Goal: Task Accomplishment & Management: Complete application form

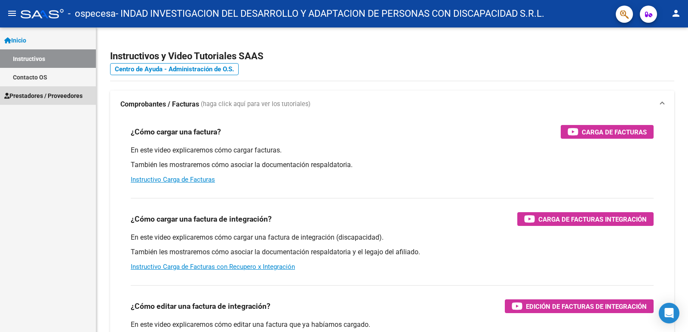
click at [51, 93] on span "Prestadores / Proveedores" at bounding box center [43, 95] width 78 height 9
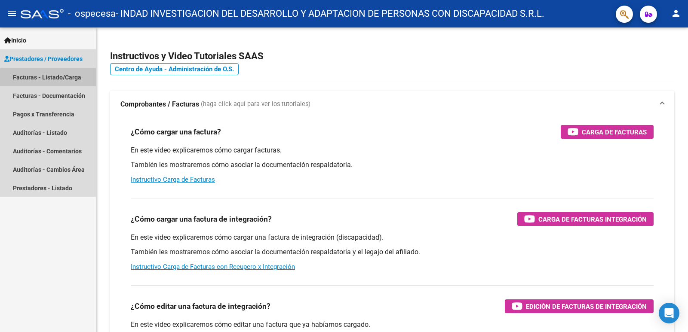
click at [54, 79] on link "Facturas - Listado/Carga" at bounding box center [48, 77] width 96 height 18
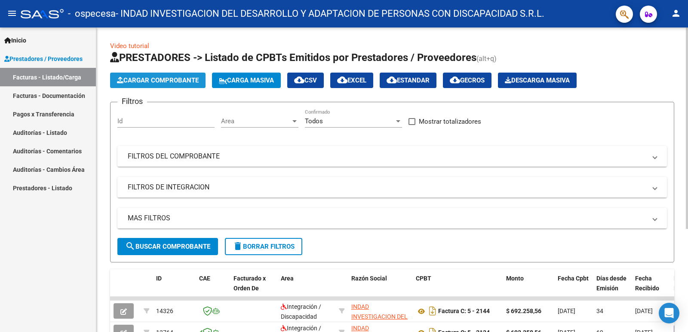
click at [181, 81] on span "Cargar Comprobante" at bounding box center [158, 80] width 82 height 8
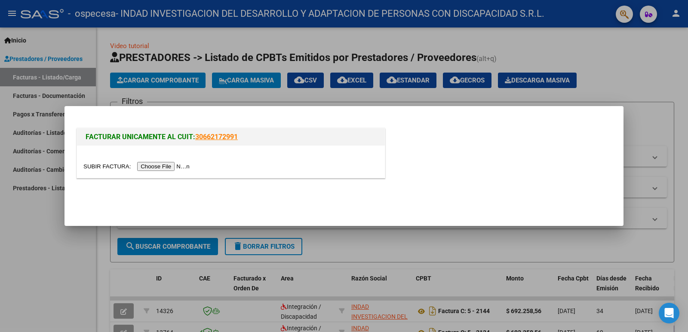
click at [141, 166] on input "file" at bounding box center [137, 166] width 109 height 9
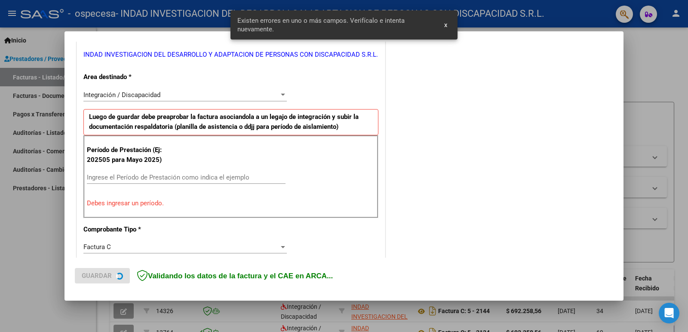
scroll to position [175, 0]
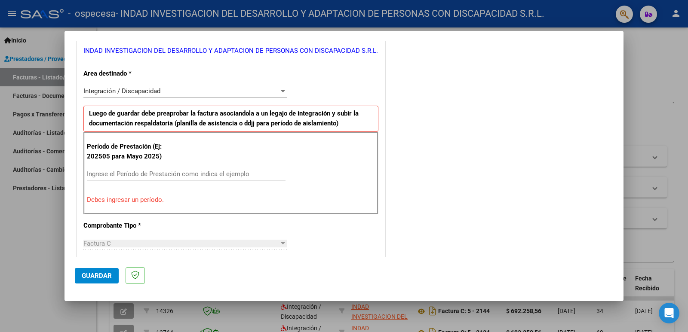
click at [47, 236] on div at bounding box center [344, 166] width 688 height 332
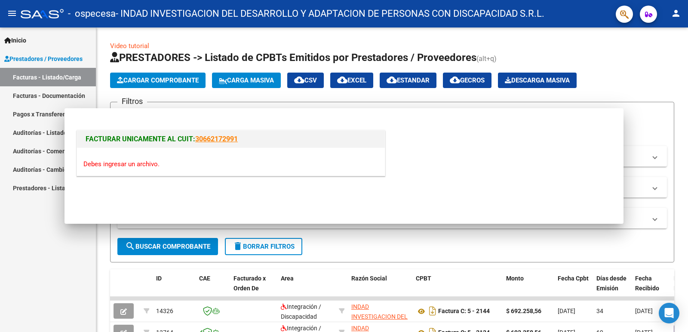
scroll to position [0, 0]
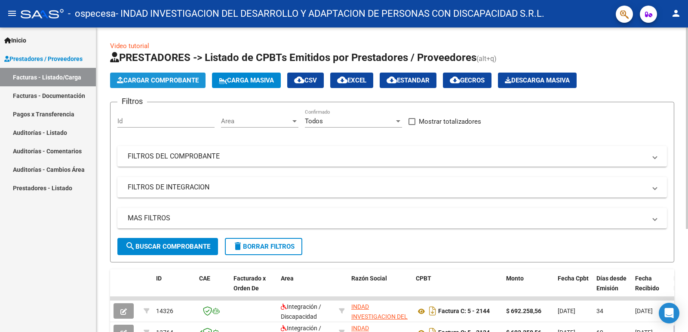
click at [156, 83] on span "Cargar Comprobante" at bounding box center [158, 80] width 82 height 8
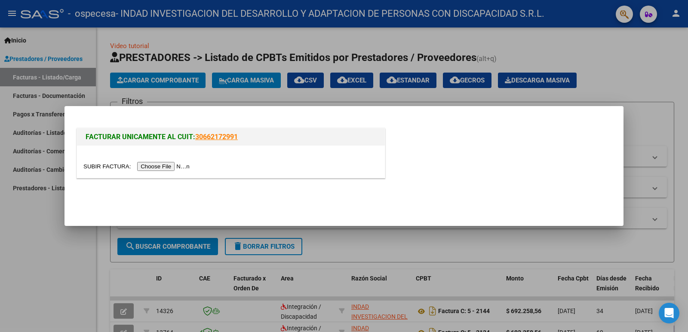
click at [156, 164] on input "file" at bounding box center [137, 166] width 109 height 9
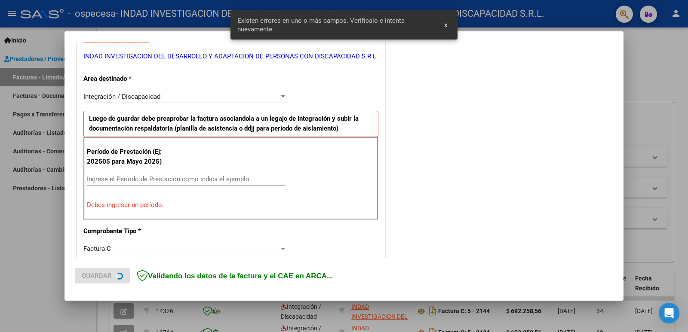
scroll to position [175, 0]
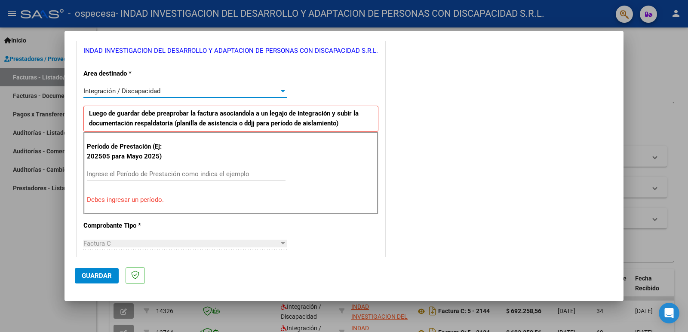
click at [282, 92] on div at bounding box center [283, 91] width 8 height 7
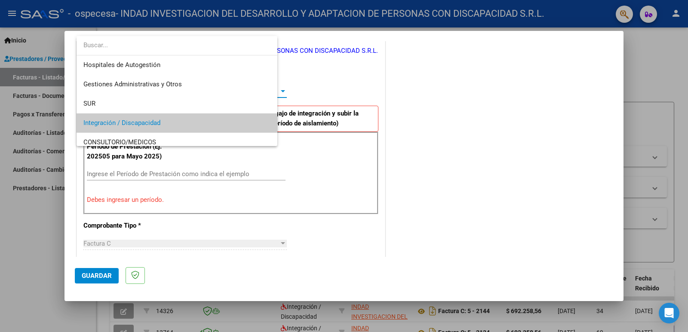
scroll to position [32, 0]
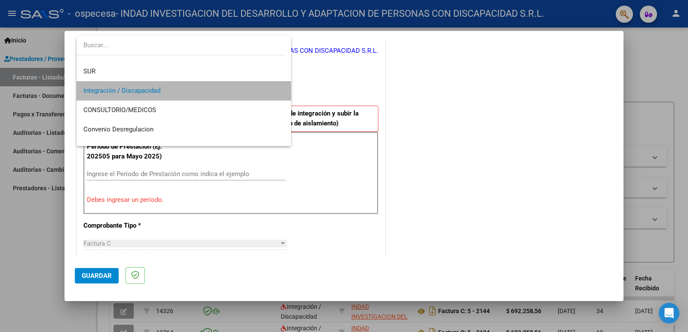
click at [260, 92] on span "Integración / Discapacidad" at bounding box center [183, 90] width 201 height 19
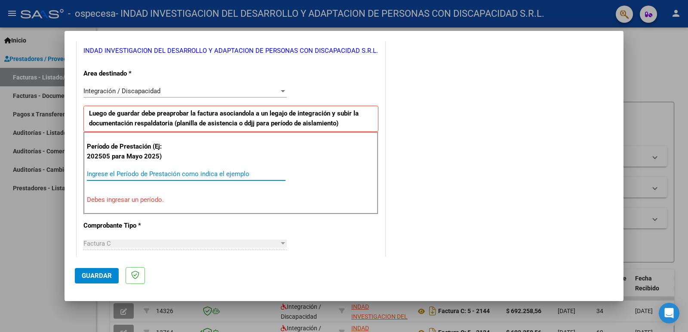
click at [98, 173] on input "Ingrese el Período de Prestación como indica el ejemplo" at bounding box center [186, 174] width 199 height 8
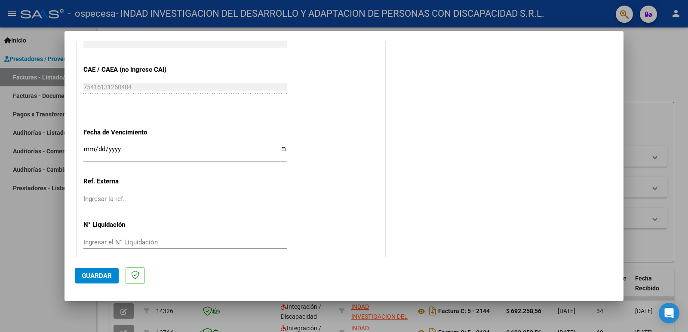
scroll to position [541, 0]
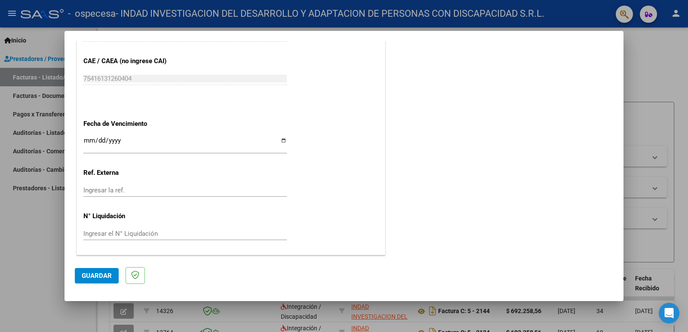
type input "202509"
click at [91, 280] on button "Guardar" at bounding box center [97, 275] width 44 height 15
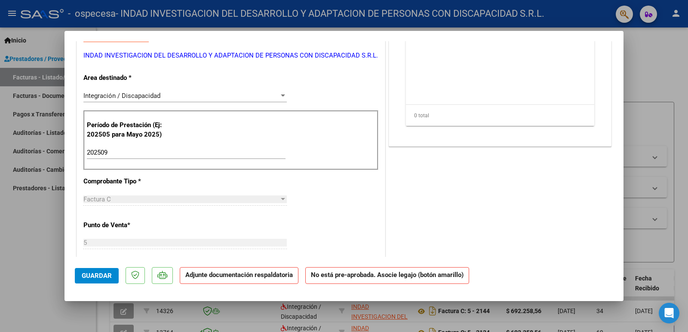
scroll to position [0, 0]
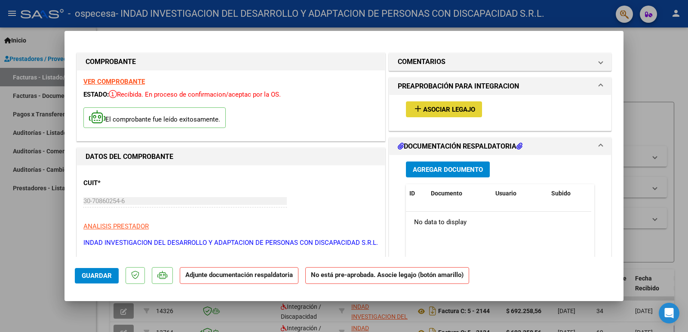
click at [428, 111] on span "Asociar Legajo" at bounding box center [449, 110] width 52 height 8
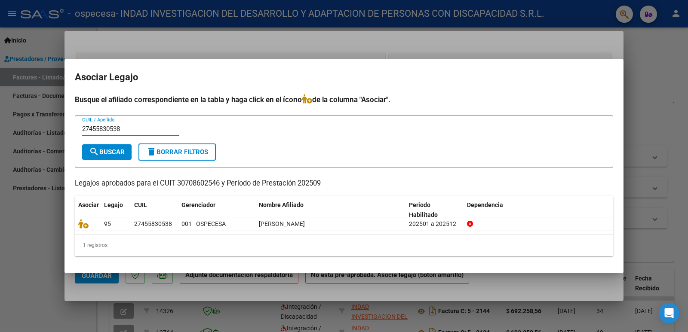
type input "27455830538"
click at [125, 153] on span "search Buscar" at bounding box center [107, 152] width 36 height 8
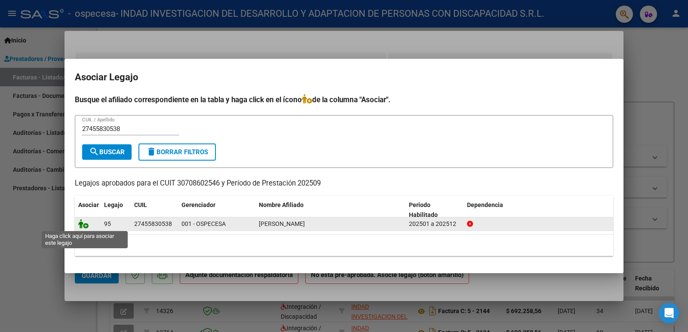
click at [86, 225] on icon at bounding box center [83, 223] width 10 height 9
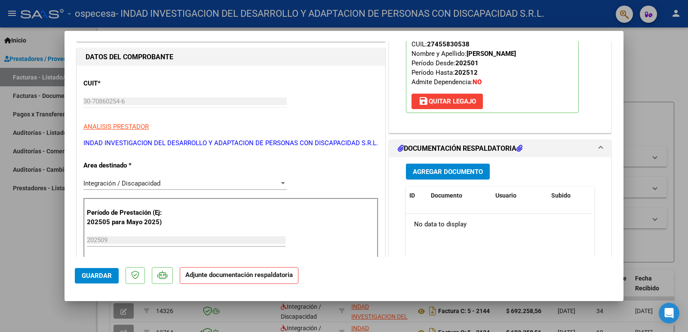
scroll to position [129, 0]
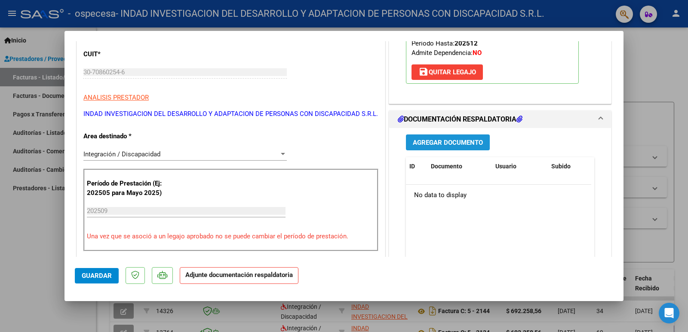
click at [467, 142] on span "Agregar Documento" at bounding box center [448, 143] width 70 height 8
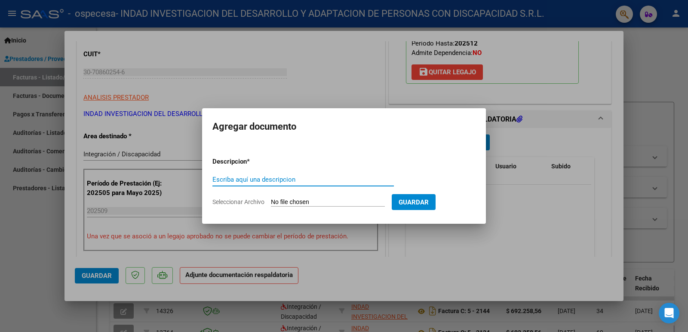
click at [259, 178] on input "Escriba aquí una descripcion" at bounding box center [302, 180] width 181 height 8
type input "p"
type input "PLANILLA DE ASISTENCIA MENSUAL"
click at [289, 203] on input "Seleccionar Archivo" at bounding box center [328, 203] width 114 height 8
type input "C:\fakepath\PLANILLA ASISTENCIA MENSUAL.pdf"
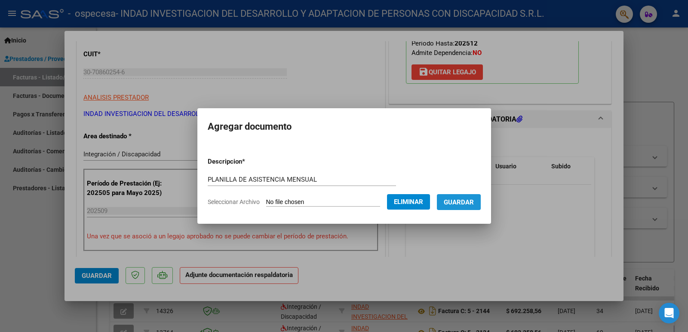
click at [458, 204] on span "Guardar" at bounding box center [458, 203] width 30 height 8
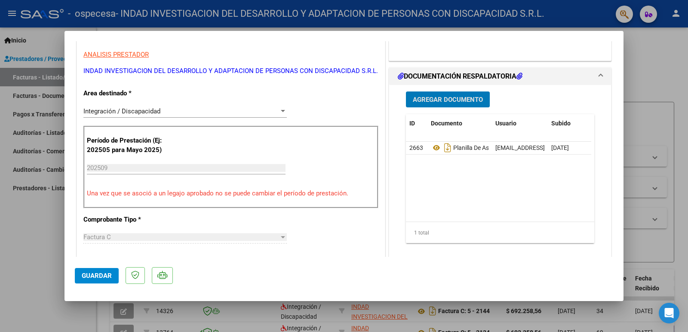
scroll to position [473, 0]
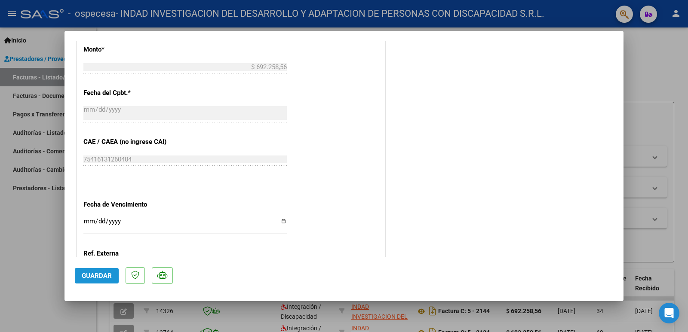
click at [97, 278] on span "Guardar" at bounding box center [97, 276] width 30 height 8
